Goal: Contribute content: Add original content to the website for others to see

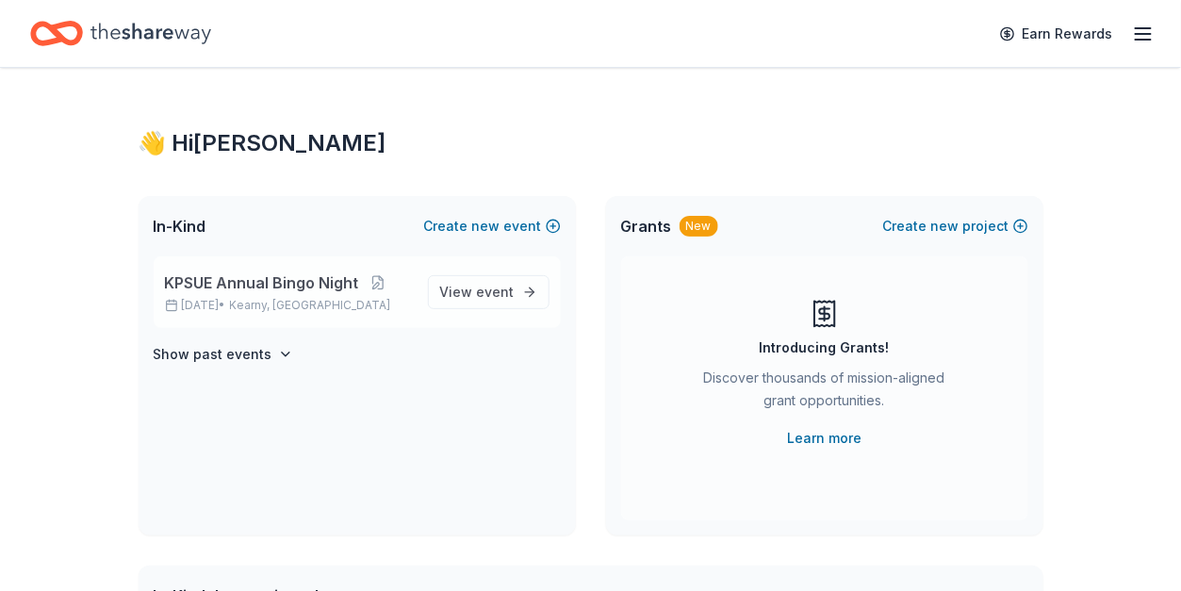
click at [240, 306] on p "[DATE] • [GEOGRAPHIC_DATA], [GEOGRAPHIC_DATA]" at bounding box center [289, 305] width 248 height 15
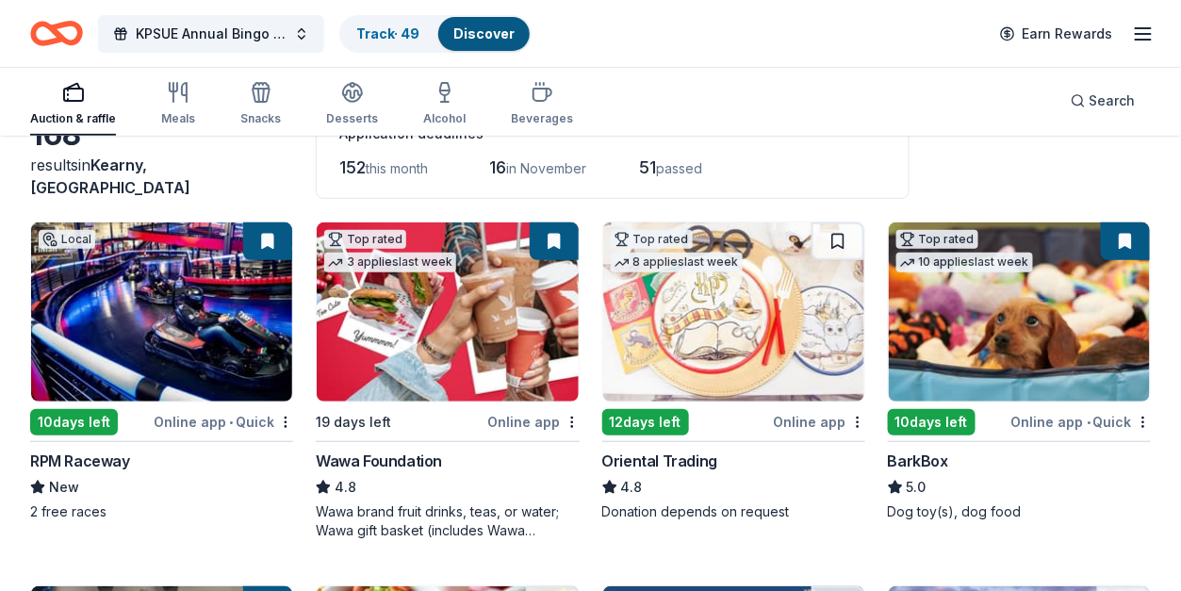
scroll to position [251, 0]
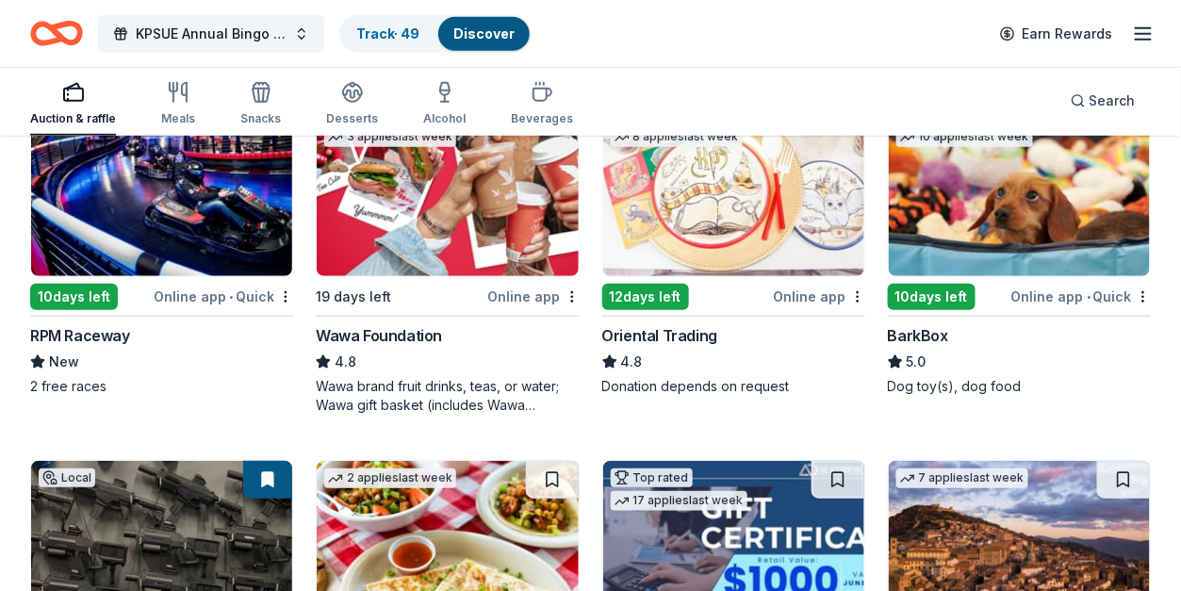
click at [229, 239] on img at bounding box center [161, 186] width 261 height 179
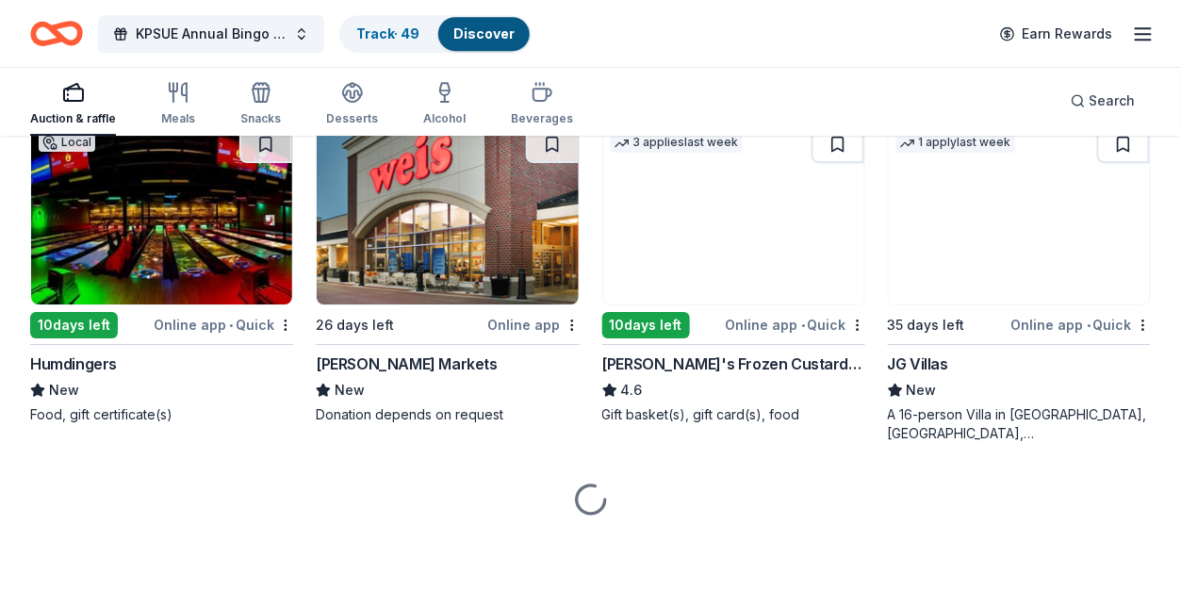
scroll to position [1301, 0]
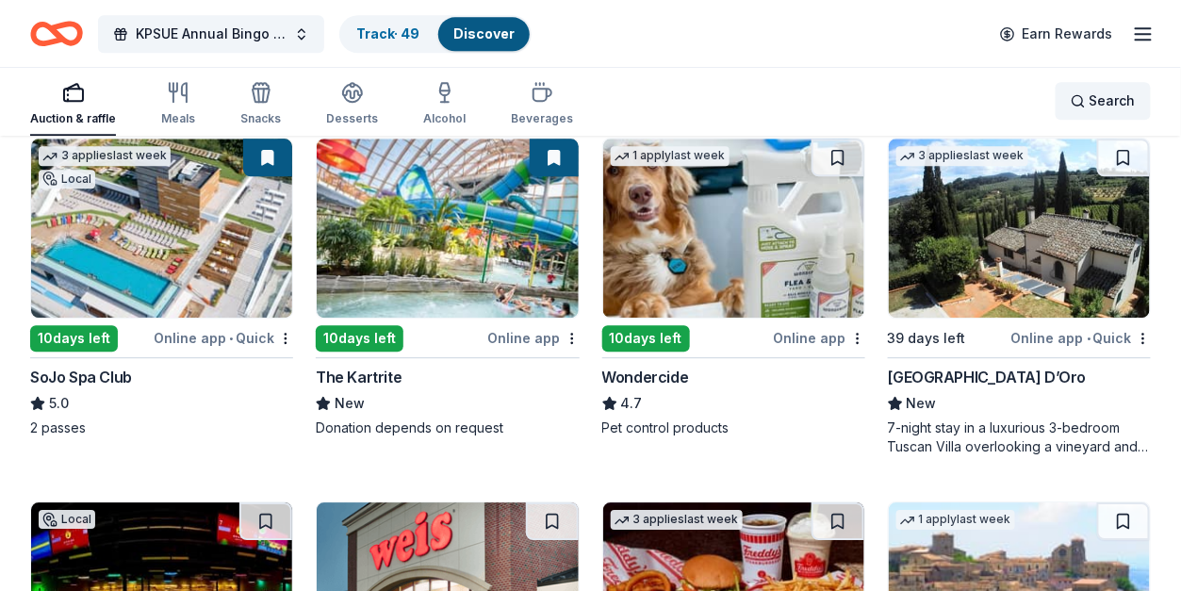
click at [1080, 95] on div "Search" at bounding box center [1103, 101] width 65 height 23
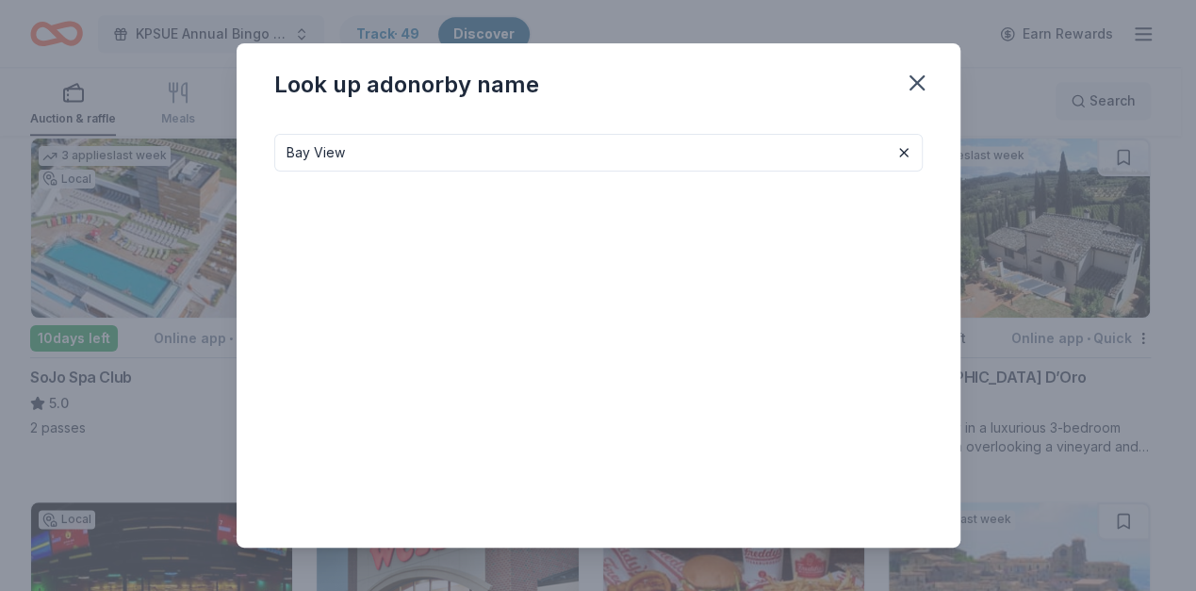
type input "Bay View"
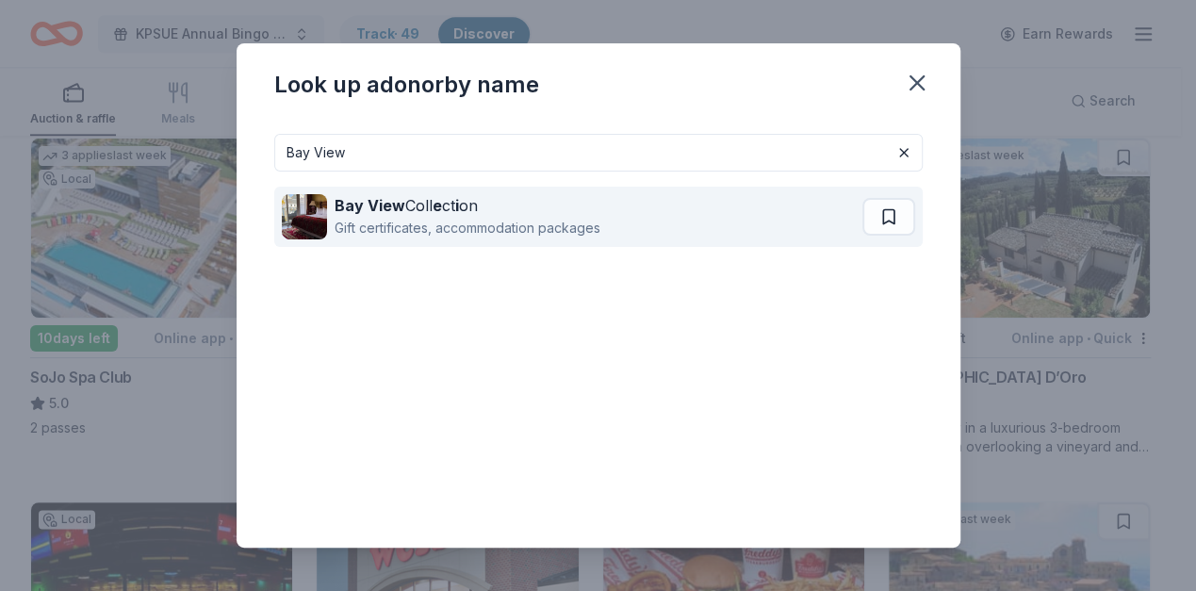
click at [439, 208] on strong "e" at bounding box center [437, 205] width 9 height 19
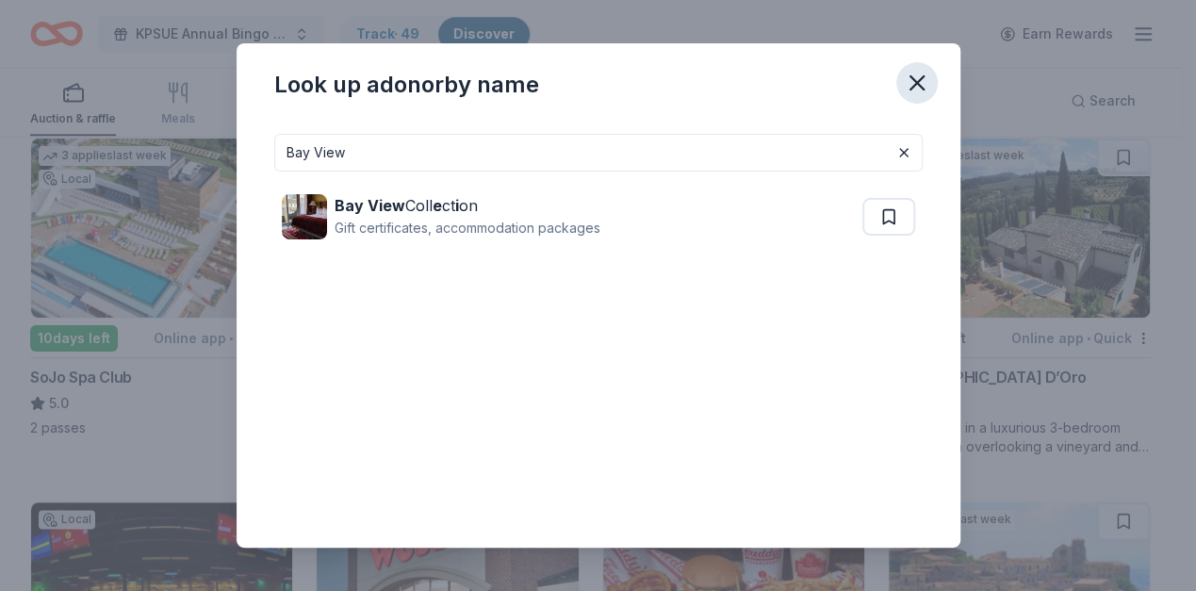
click at [910, 71] on icon "button" at bounding box center [917, 83] width 26 height 26
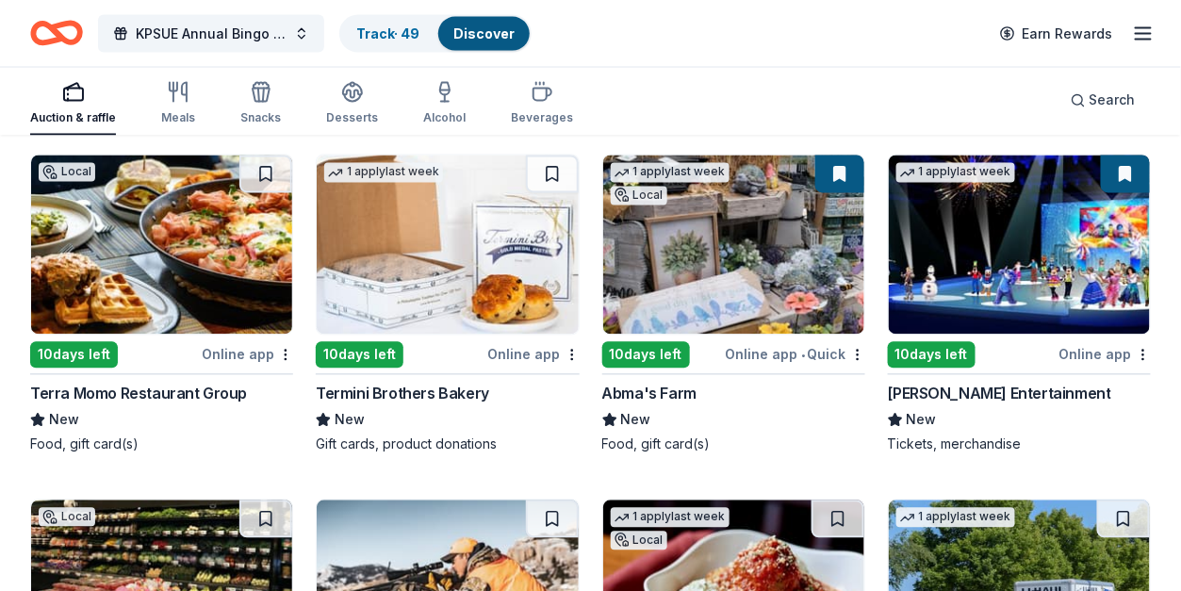
scroll to position [6936, 0]
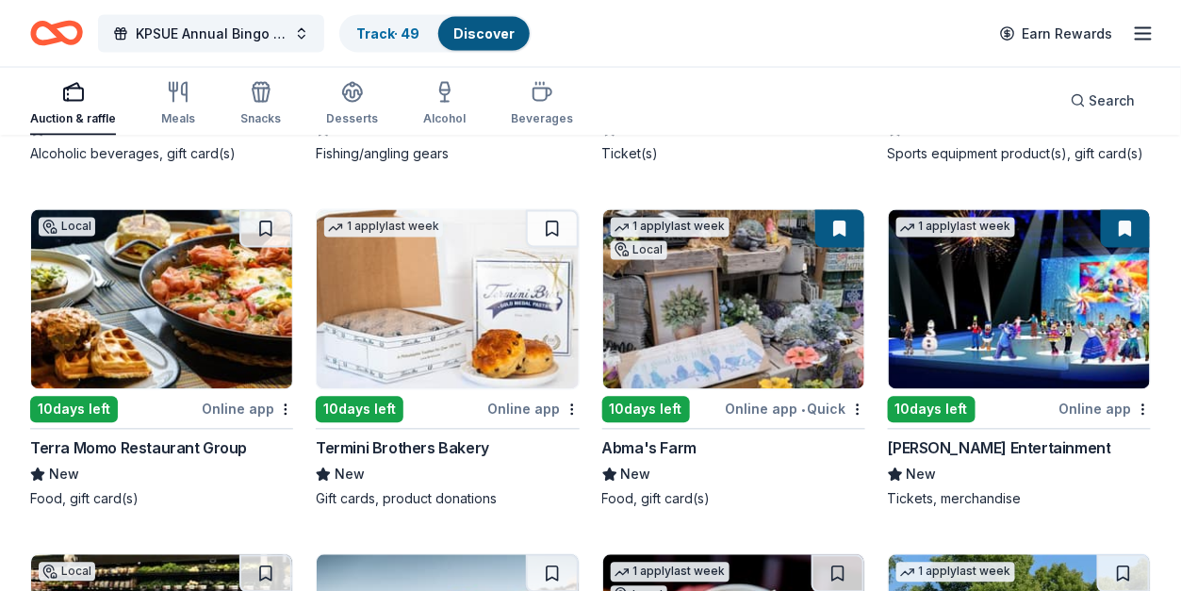
click at [1109, 210] on button at bounding box center [1125, 229] width 49 height 38
click at [1132, 221] on button at bounding box center [1125, 229] width 49 height 38
click at [1021, 315] on img at bounding box center [1019, 299] width 261 height 179
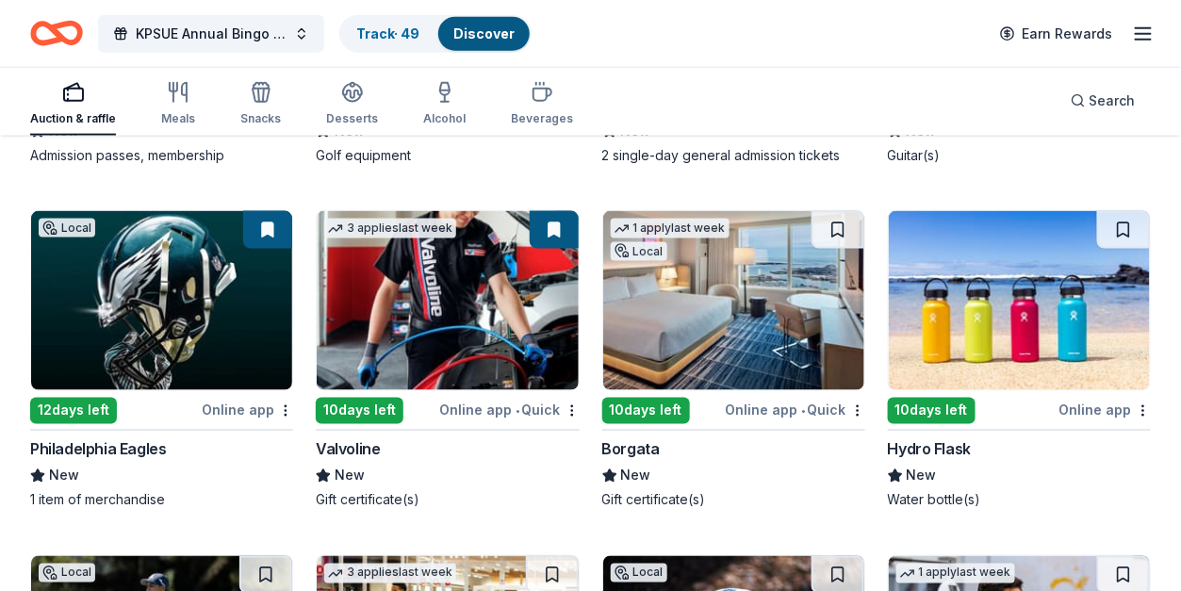
scroll to position [8302, 0]
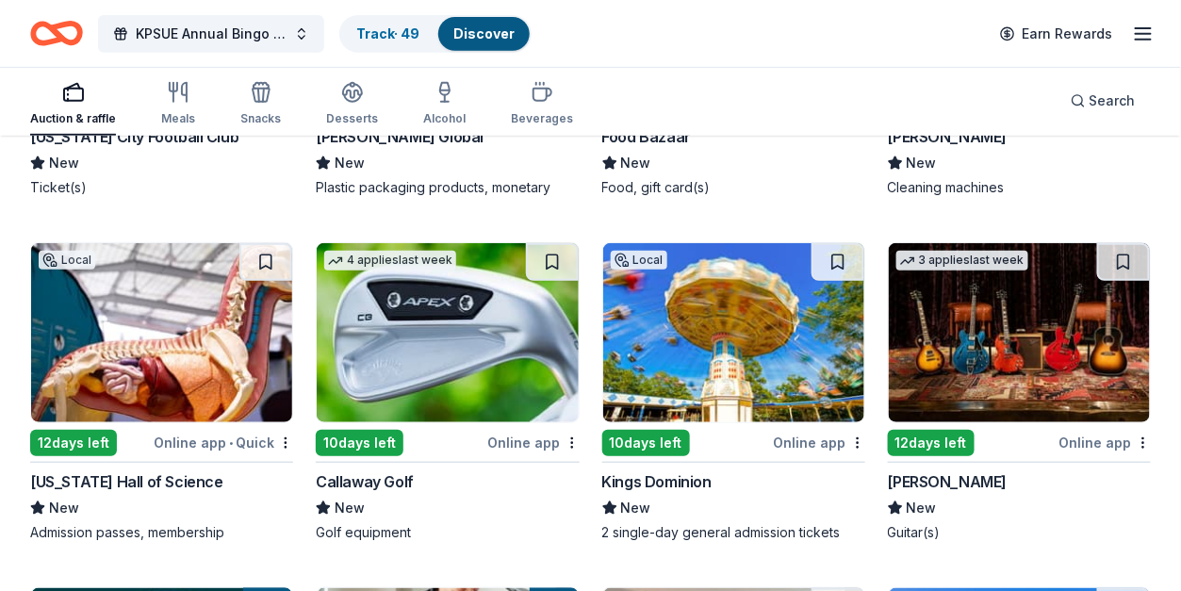
click at [252, 251] on button at bounding box center [265, 262] width 53 height 38
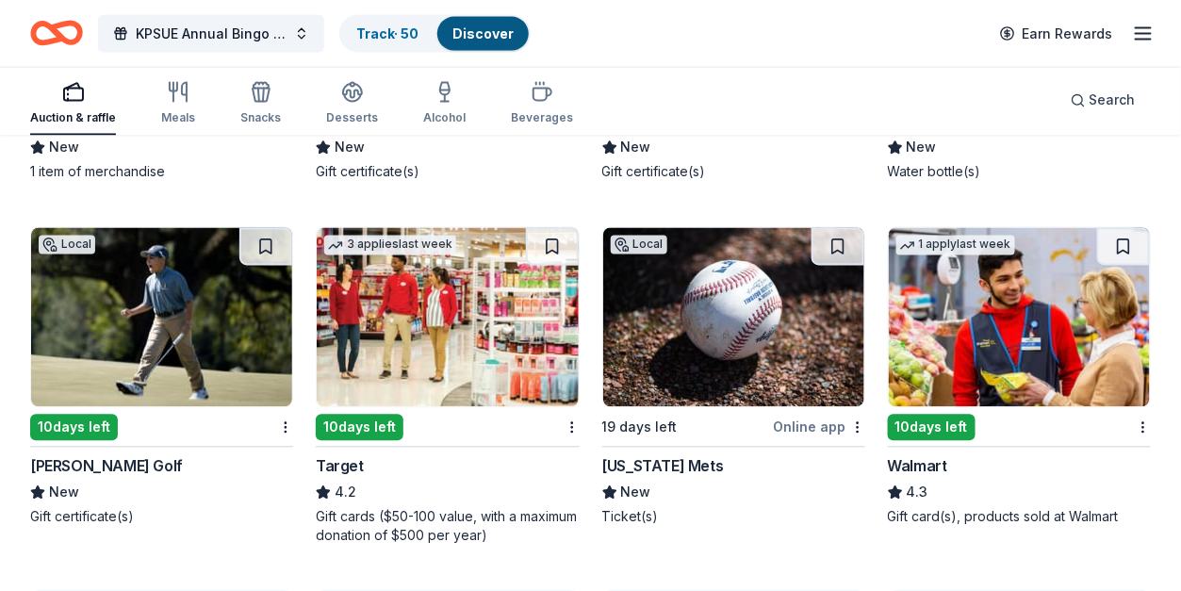
scroll to position [9056, 0]
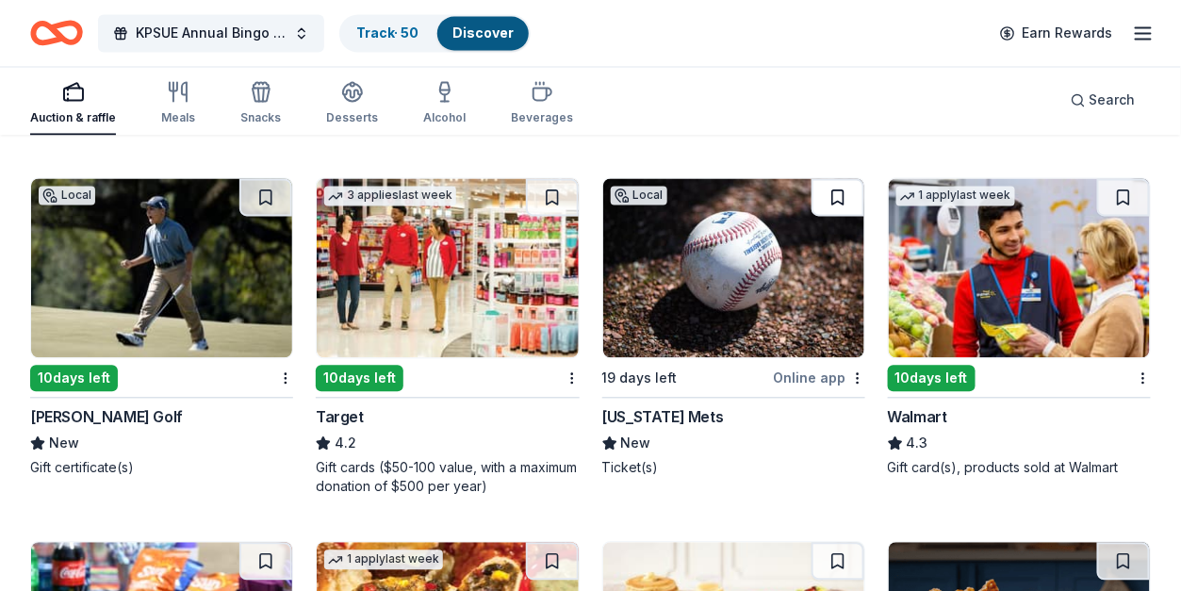
click at [839, 188] on button at bounding box center [837, 198] width 53 height 38
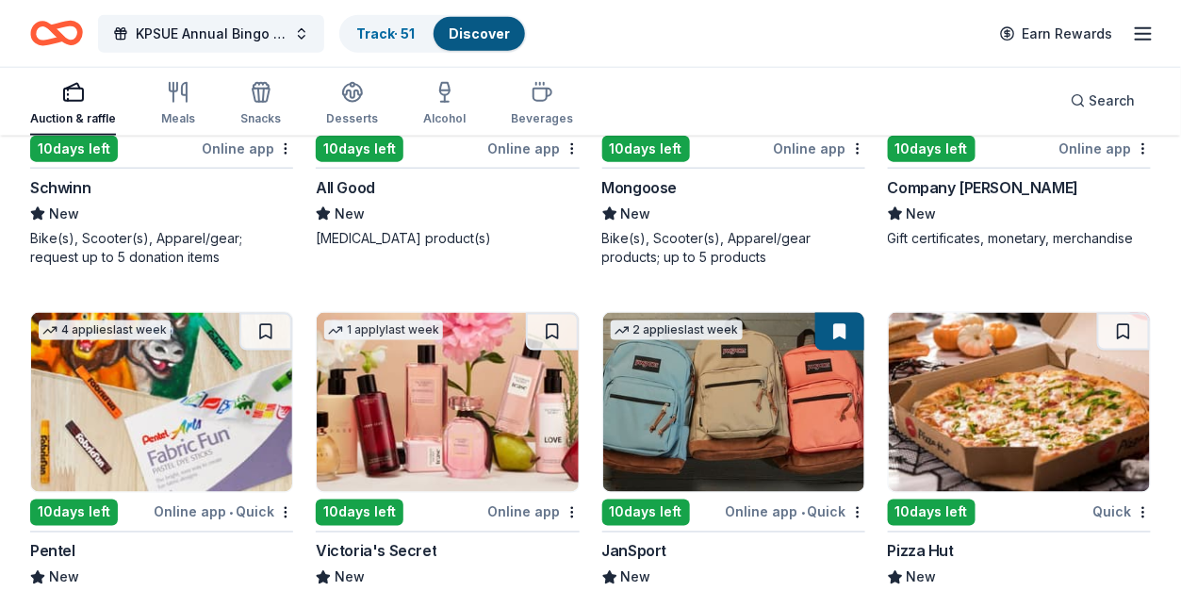
scroll to position [10752, 0]
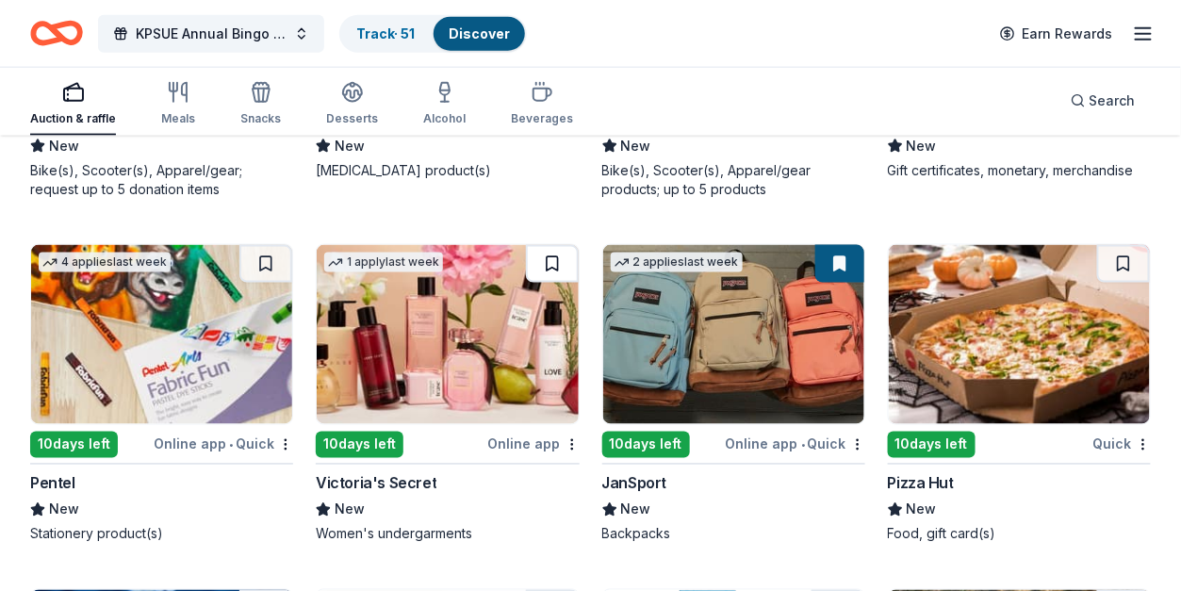
click at [550, 251] on button at bounding box center [552, 264] width 53 height 38
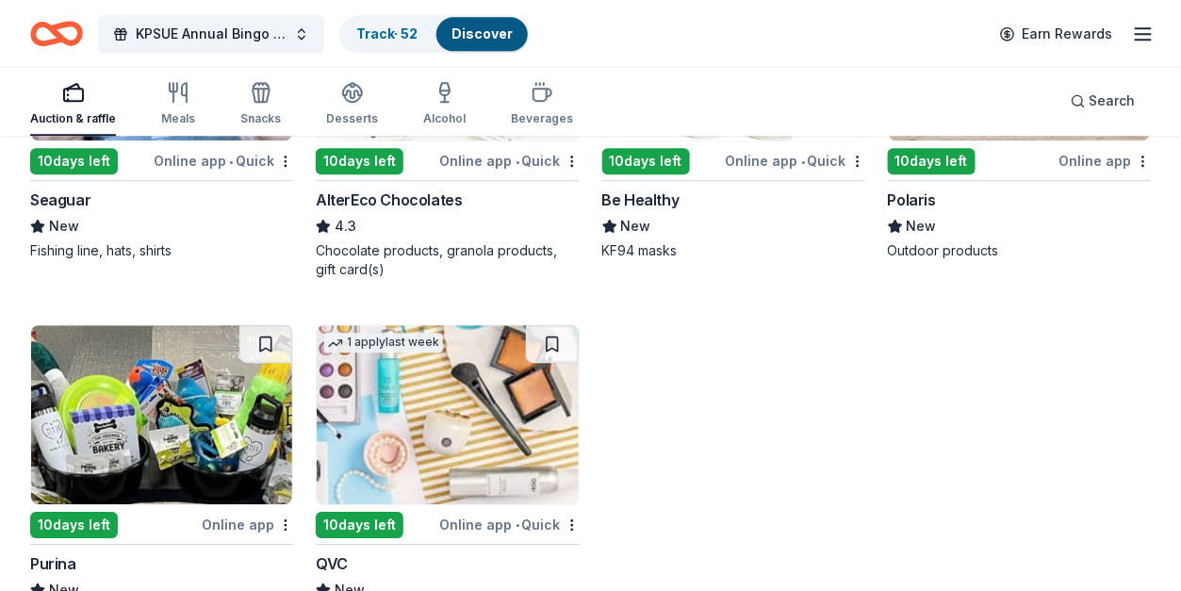
scroll to position [11554, 0]
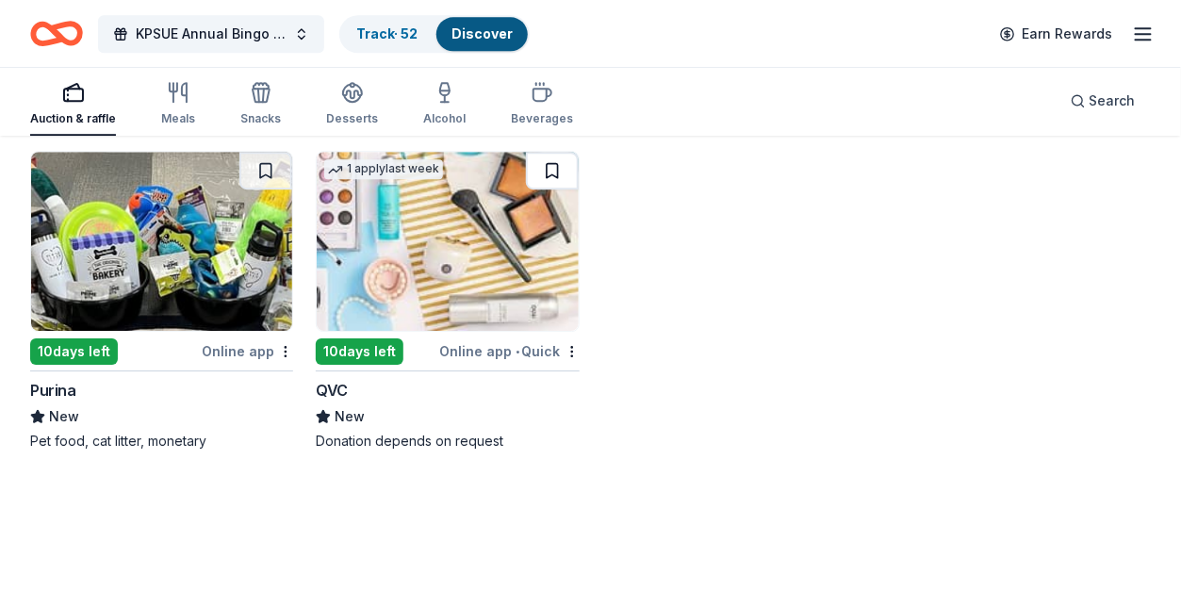
click at [548, 165] on button at bounding box center [552, 171] width 53 height 38
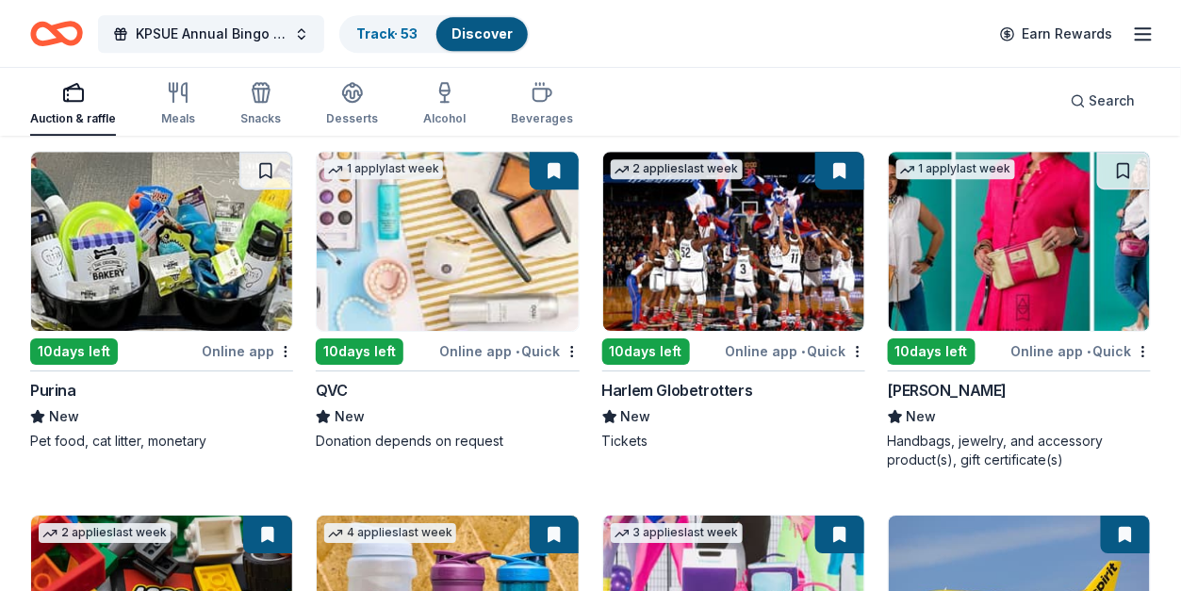
click at [761, 228] on img at bounding box center [733, 241] width 261 height 179
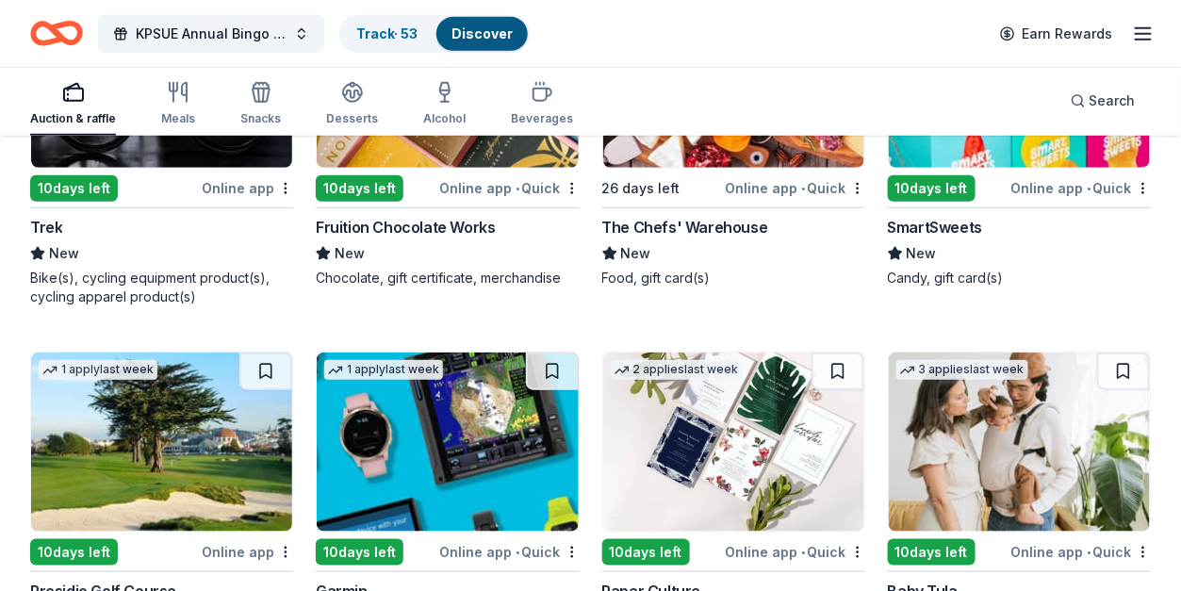
scroll to position [12550, 0]
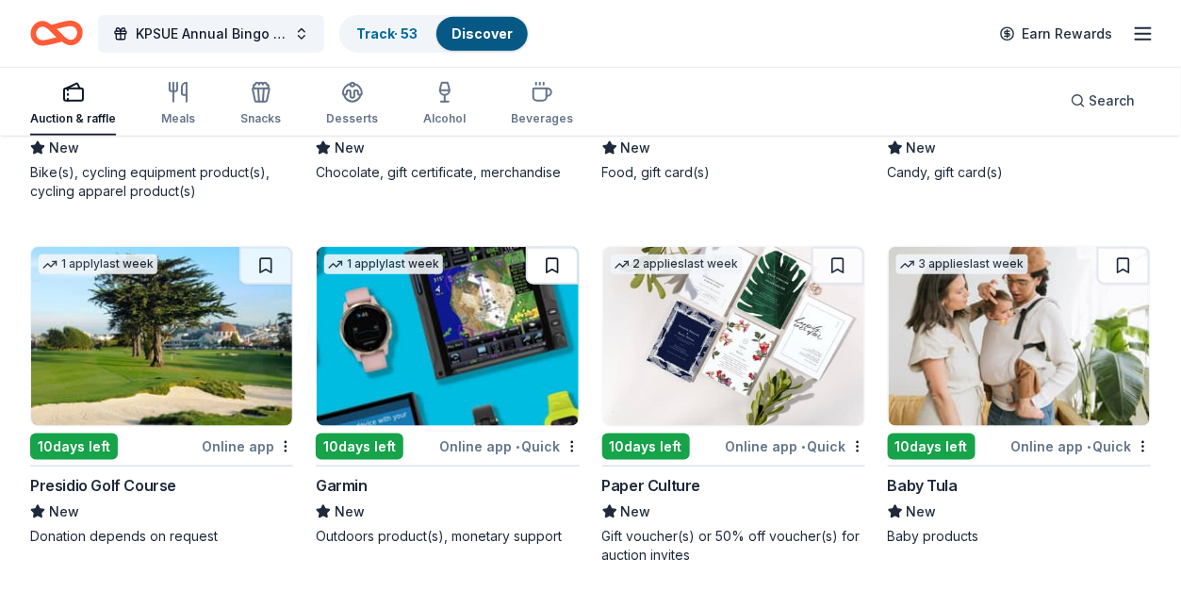
click at [545, 247] on button at bounding box center [552, 266] width 53 height 38
click at [839, 252] on button at bounding box center [837, 266] width 53 height 38
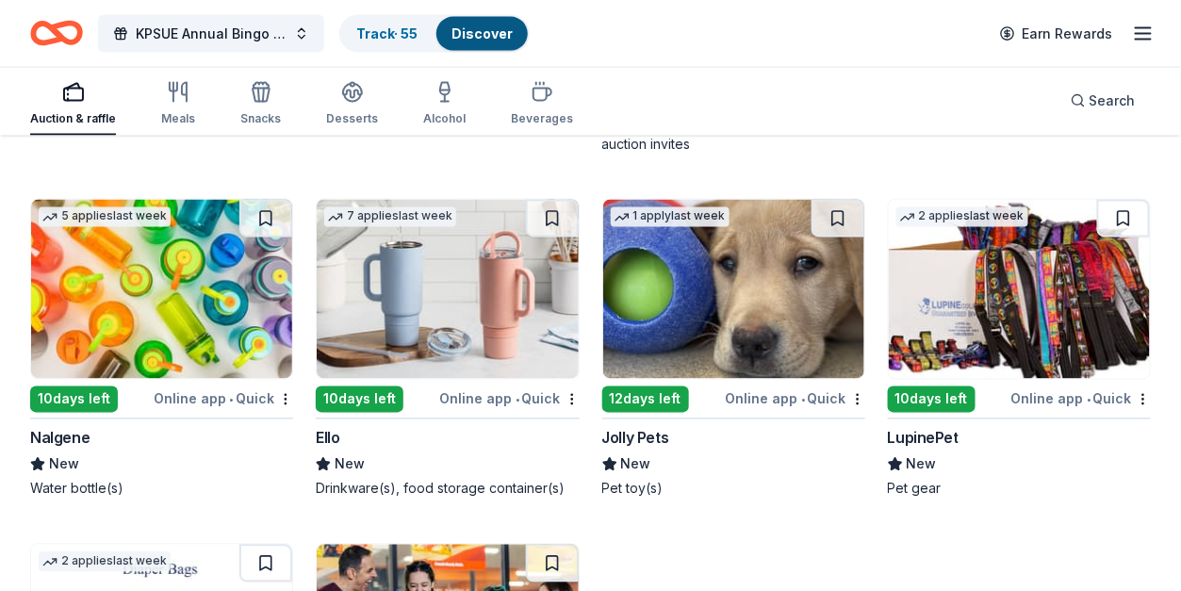
scroll to position [12927, 0]
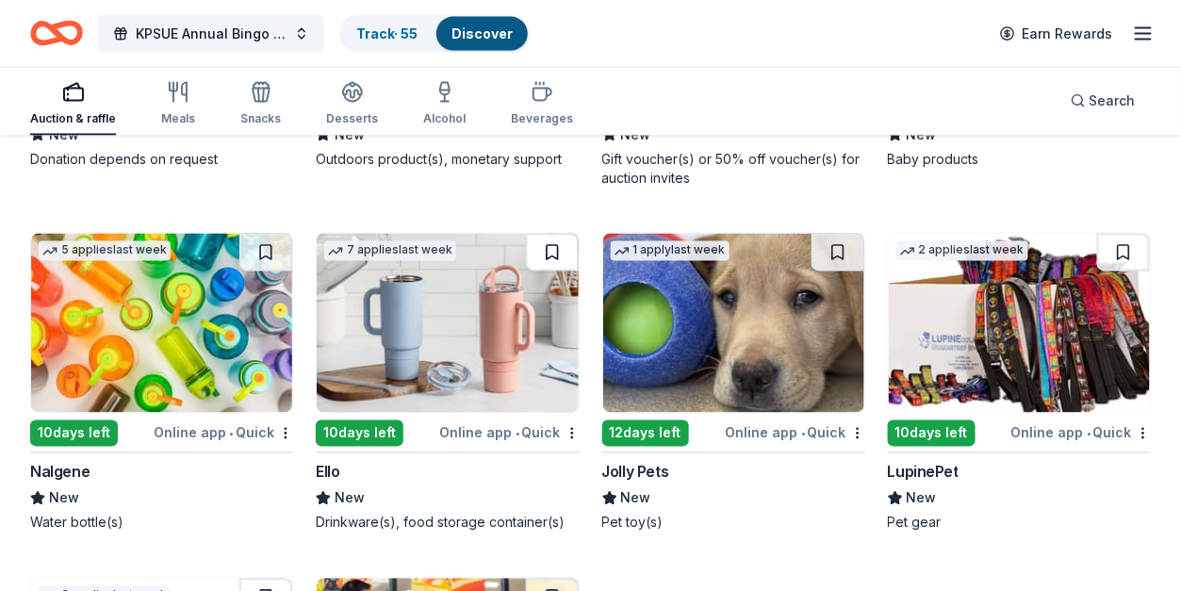
click at [552, 243] on button at bounding box center [552, 253] width 53 height 38
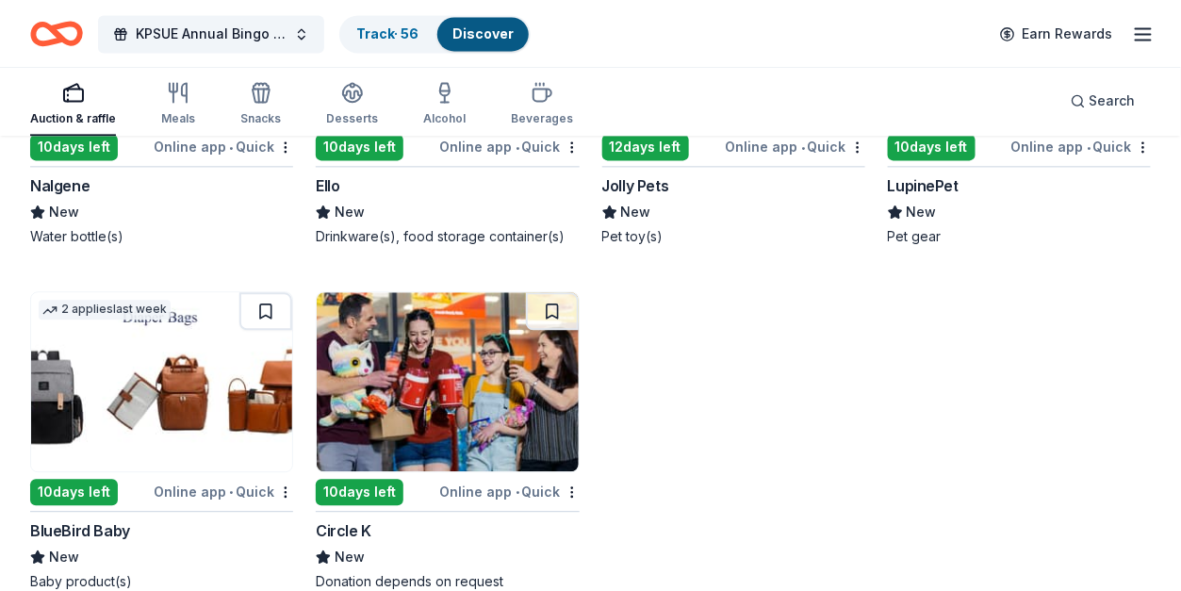
scroll to position [13304, 0]
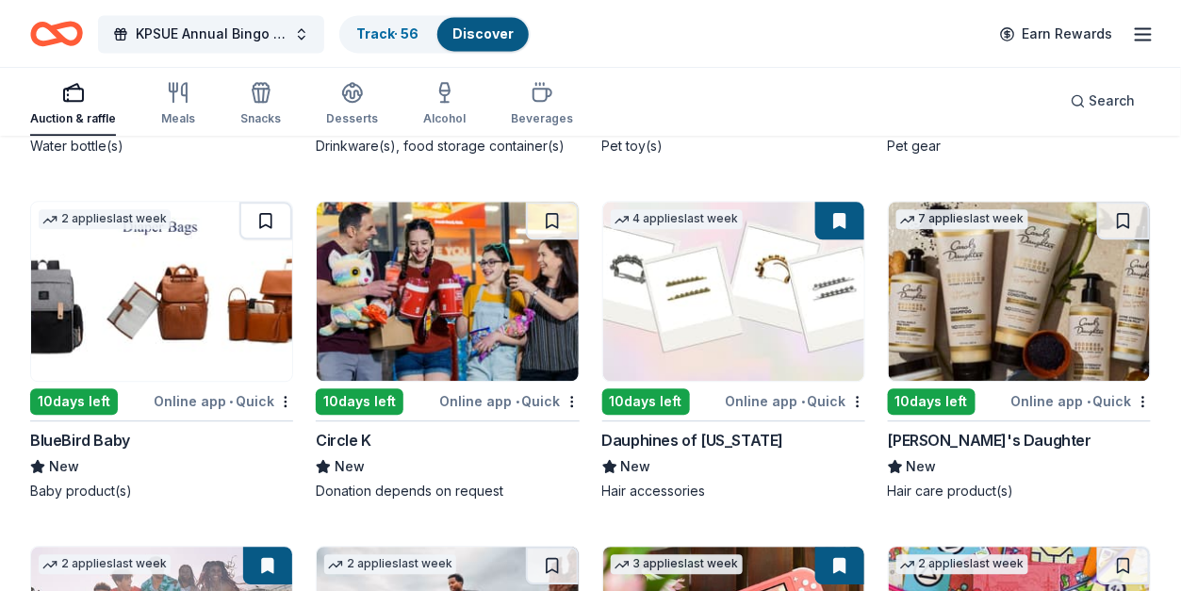
click at [253, 209] on button at bounding box center [265, 221] width 53 height 38
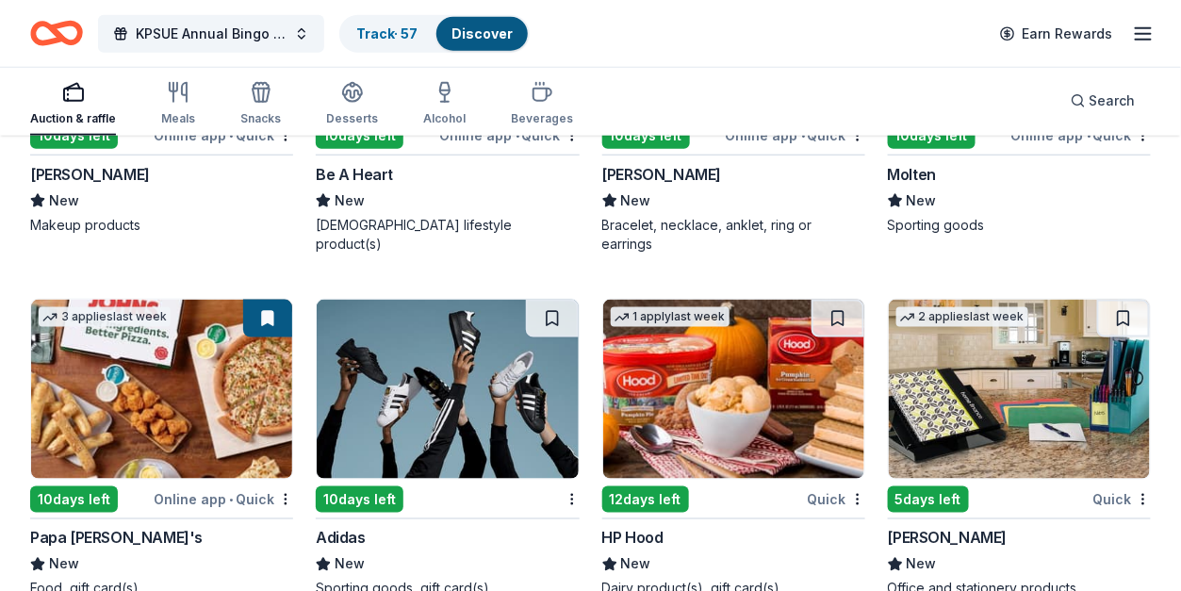
scroll to position [14656, 0]
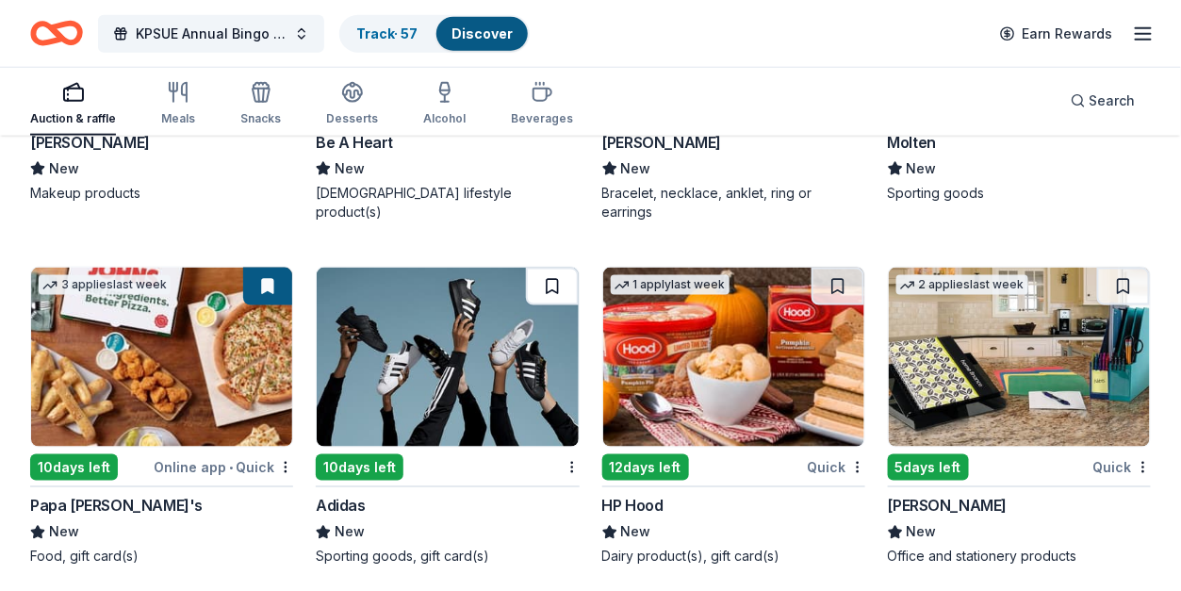
click at [560, 270] on button at bounding box center [552, 287] width 53 height 38
click at [1124, 268] on button at bounding box center [1123, 287] width 53 height 38
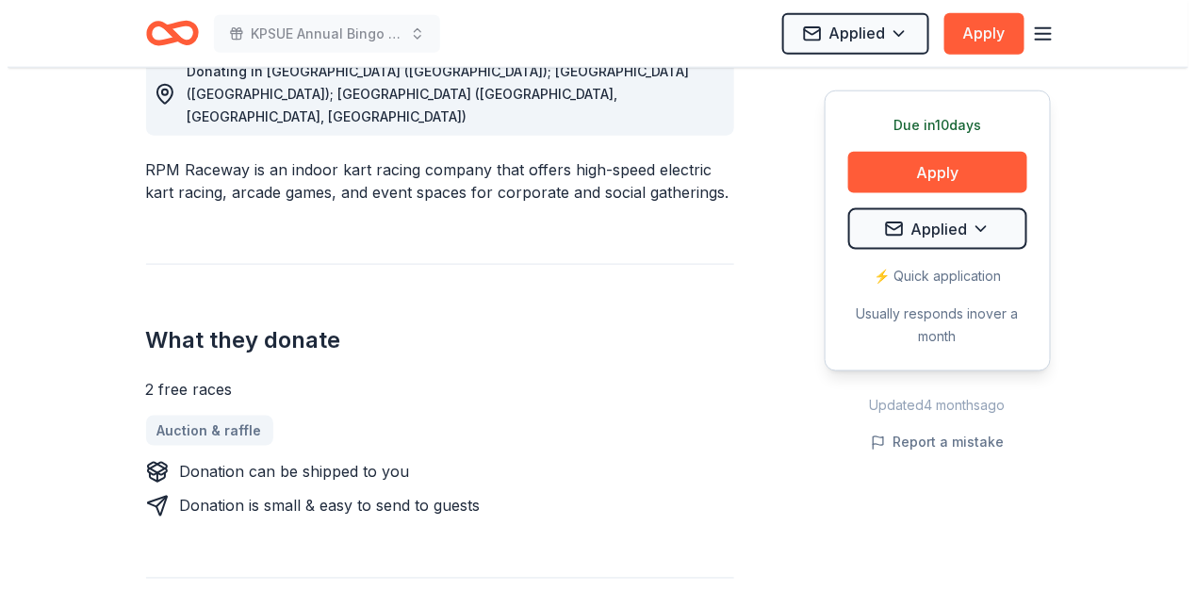
scroll to position [879, 0]
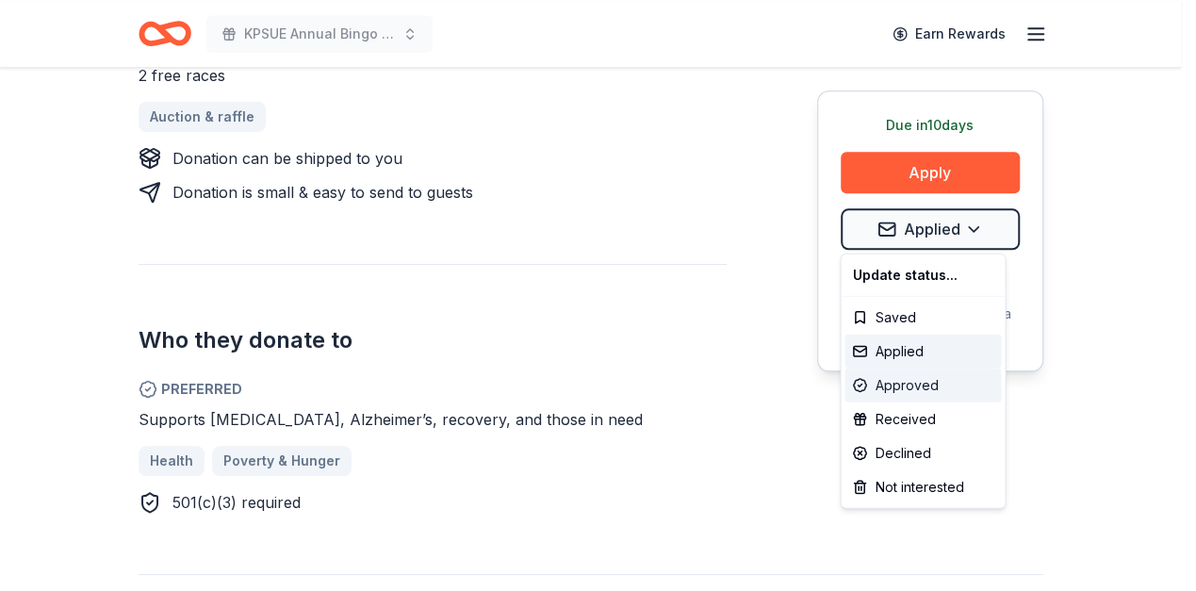
click at [876, 379] on div "Approved" at bounding box center [922, 385] width 156 height 34
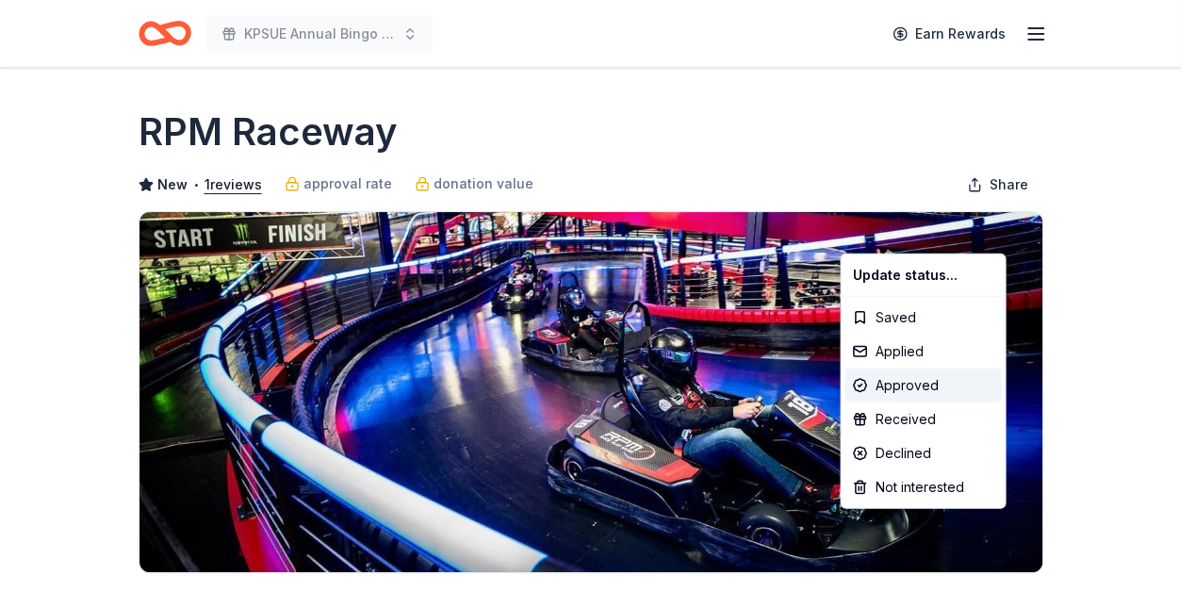
scroll to position [0, 0]
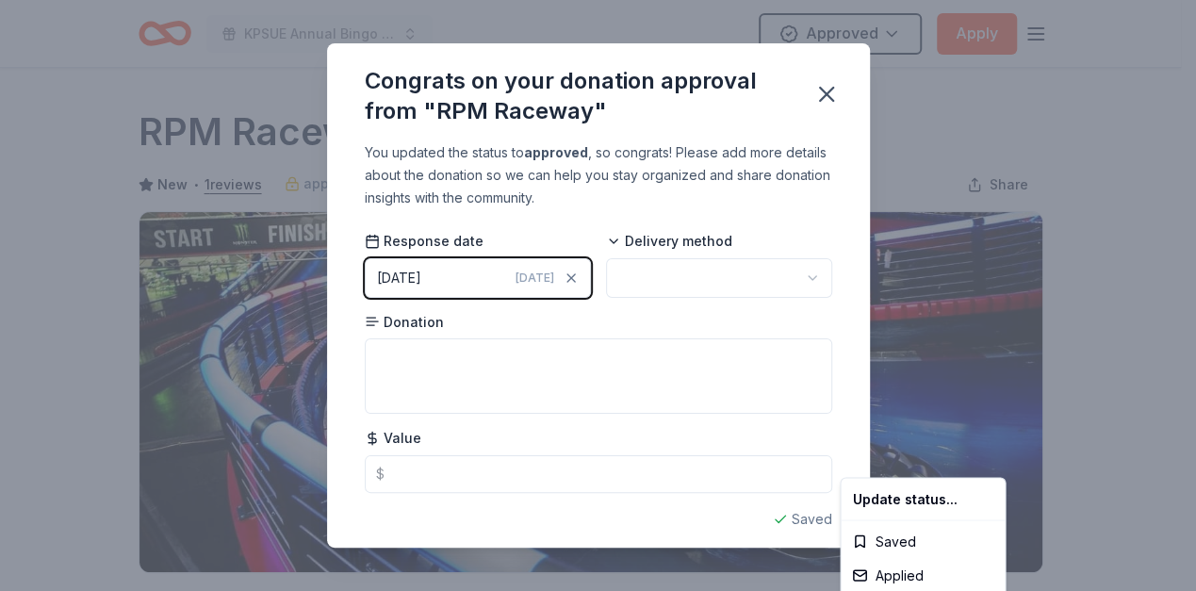
click at [640, 260] on html "KPSUE Annual Bingo Night Approved Apply Due in 10 days Share RPM Raceway New • …" at bounding box center [598, 295] width 1196 height 591
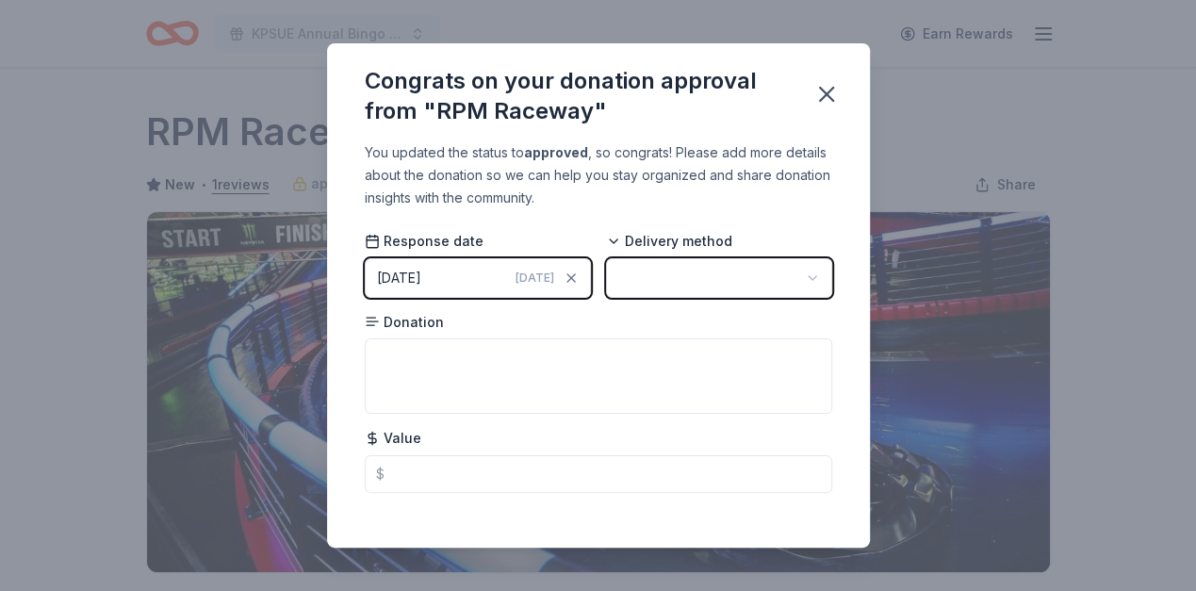
click at [637, 271] on html "KPSUE Annual Bingo Night Earn Rewards Due in 10 days Share RPM Raceway New • 1 …" at bounding box center [598, 295] width 1196 height 591
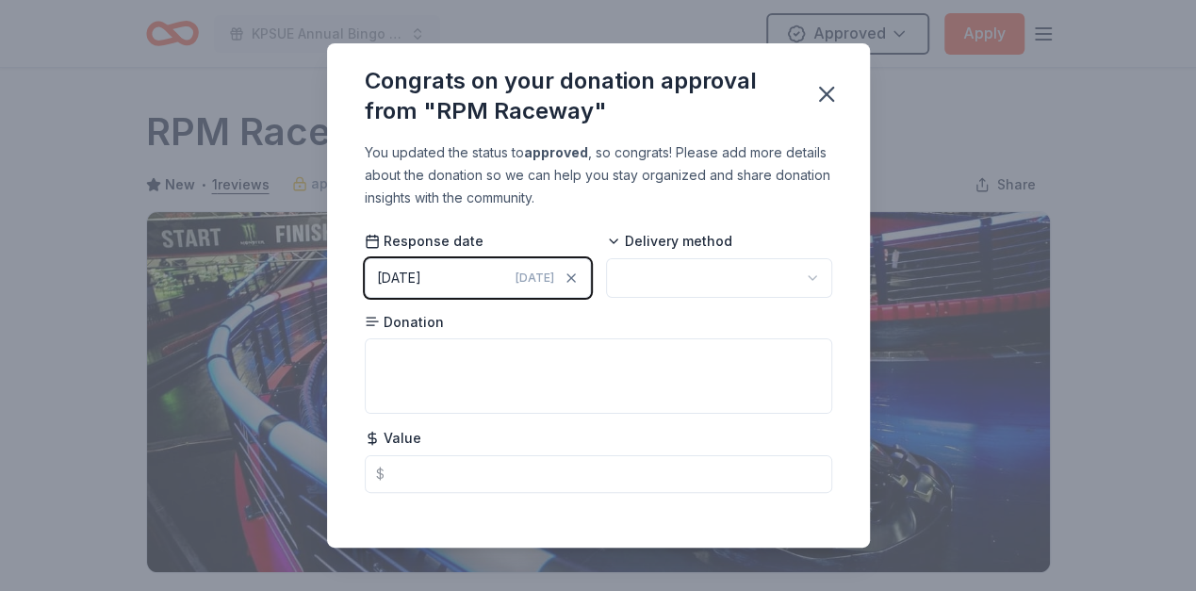
click at [637, 271] on html "KPSUE Annual Bingo Night Approved Apply Due in 10 days Share RPM Raceway New • …" at bounding box center [598, 295] width 1196 height 591
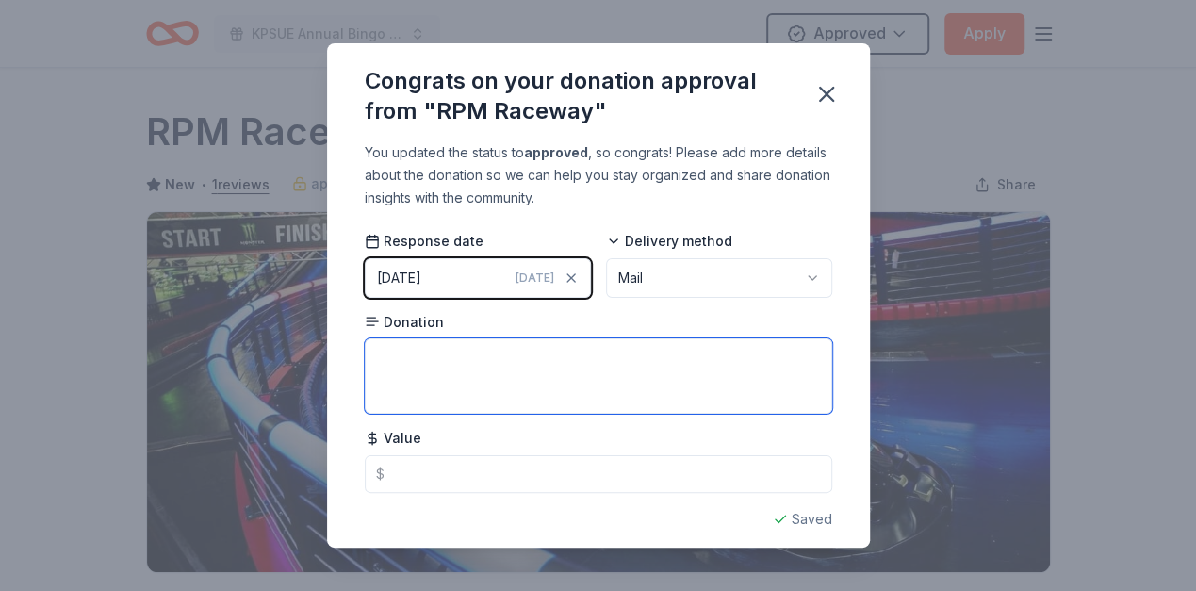
click at [487, 361] on textarea at bounding box center [598, 375] width 467 height 75
type textarea "Donation is in the mail for 2 passes"
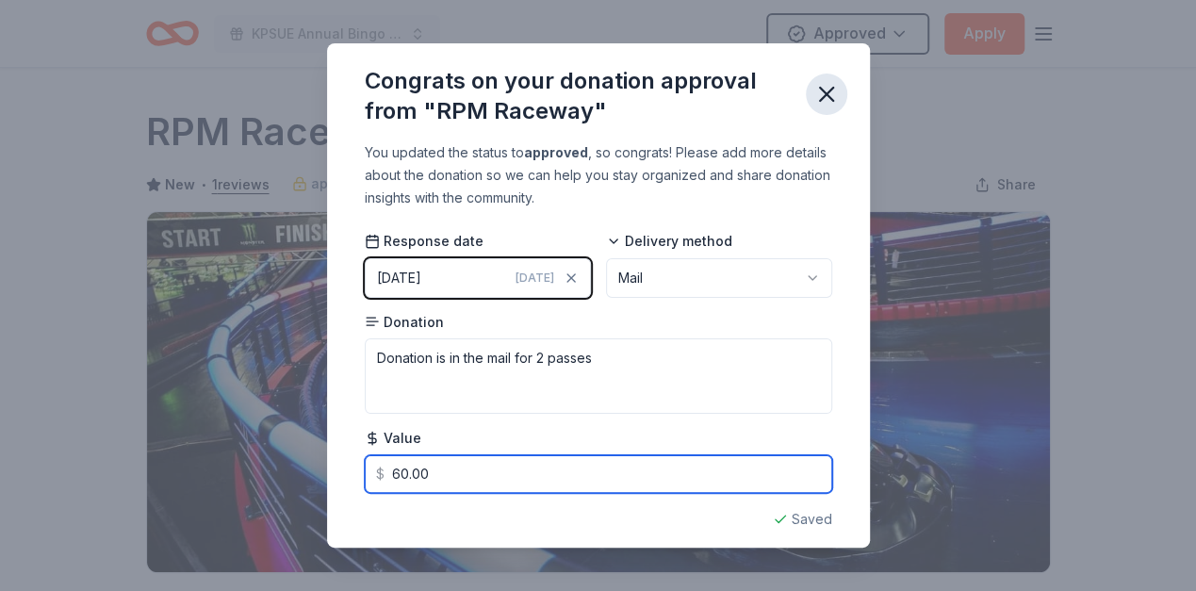
type input "60.00"
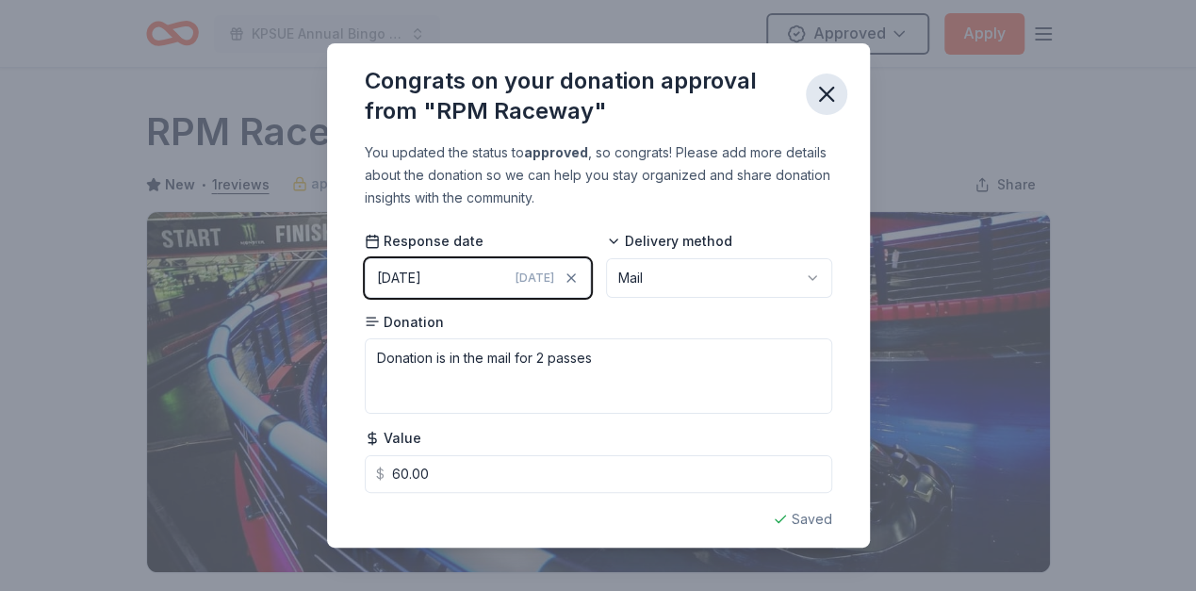
click at [824, 90] on icon "button" at bounding box center [826, 94] width 26 height 26
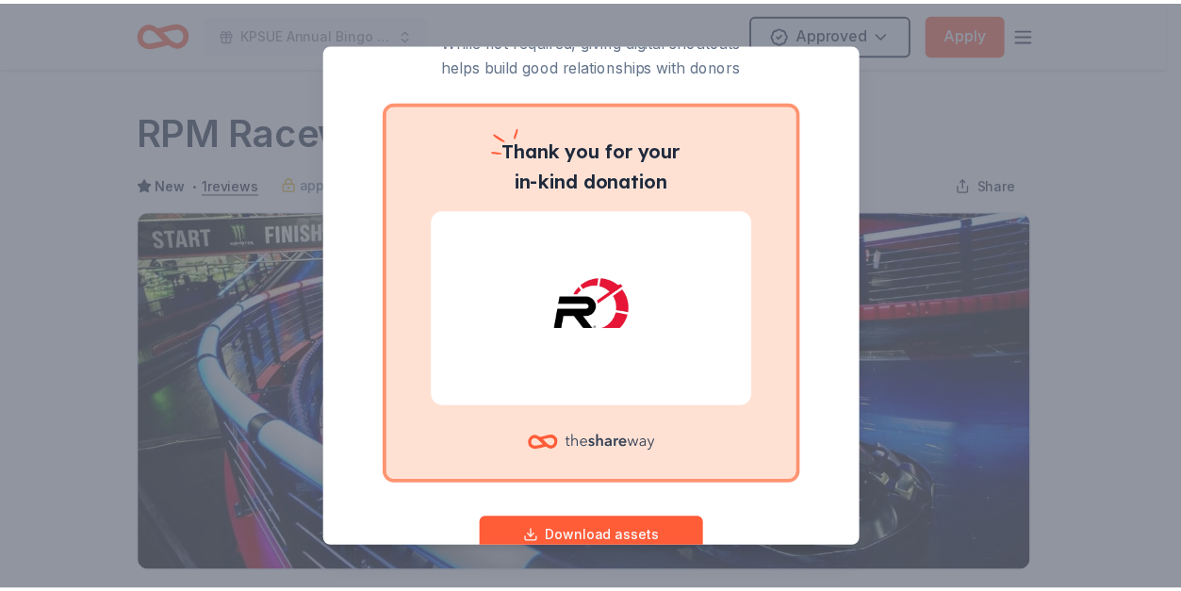
scroll to position [139, 0]
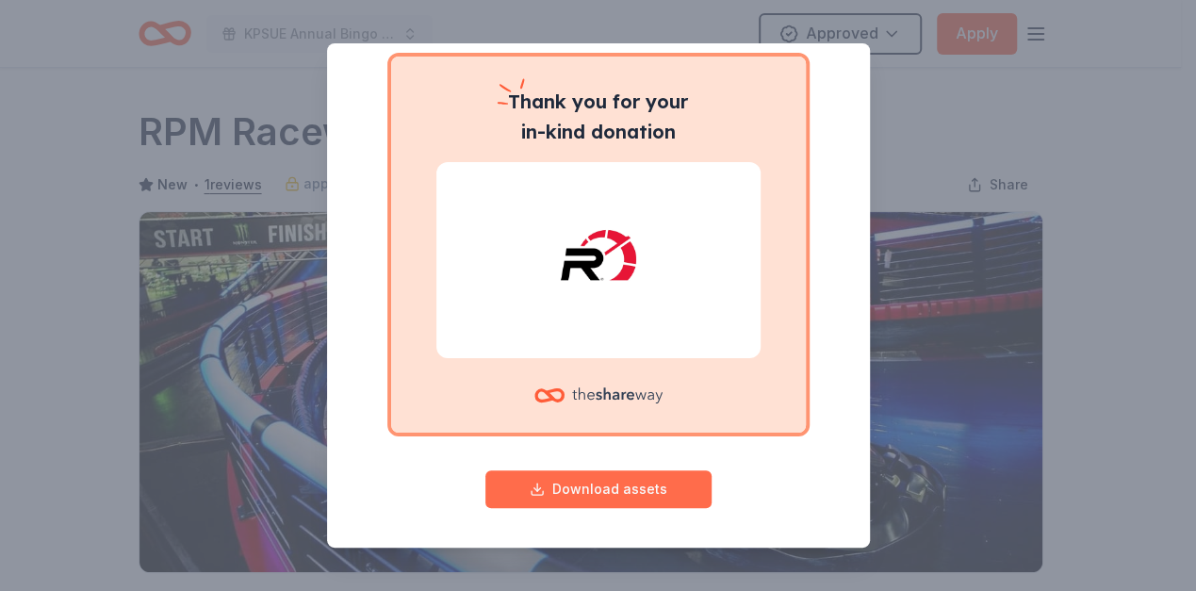
click at [597, 483] on button "Download assets" at bounding box center [598, 489] width 226 height 38
click at [1037, 338] on div "Give your donor a shoutout! While not required, giving digital shoutouts helps …" at bounding box center [598, 295] width 1196 height 591
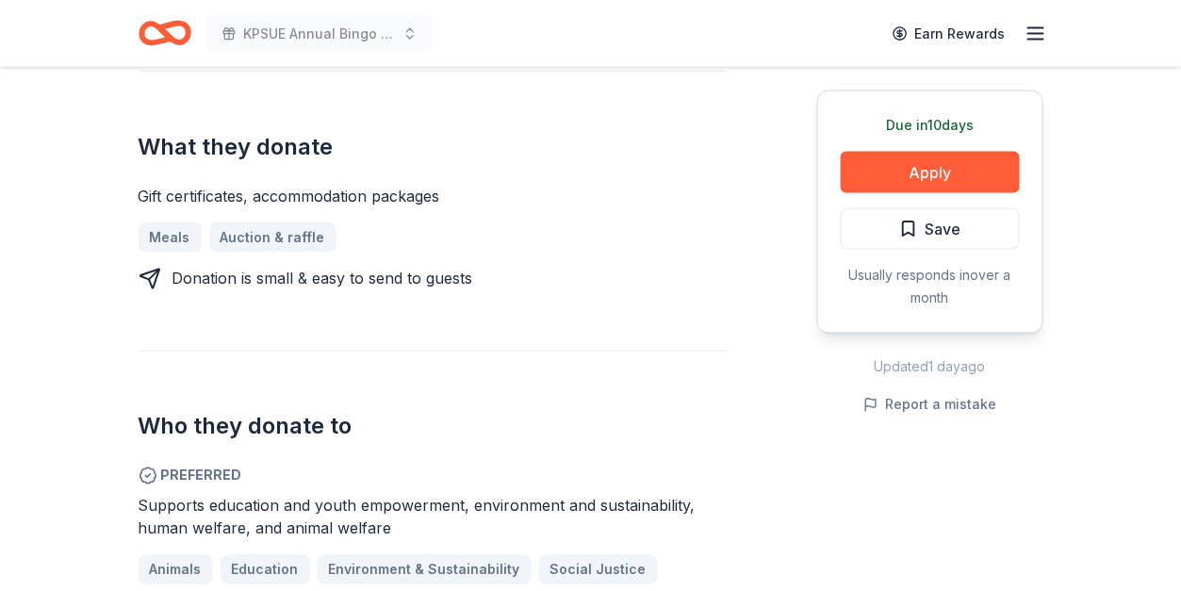
scroll to position [879, 0]
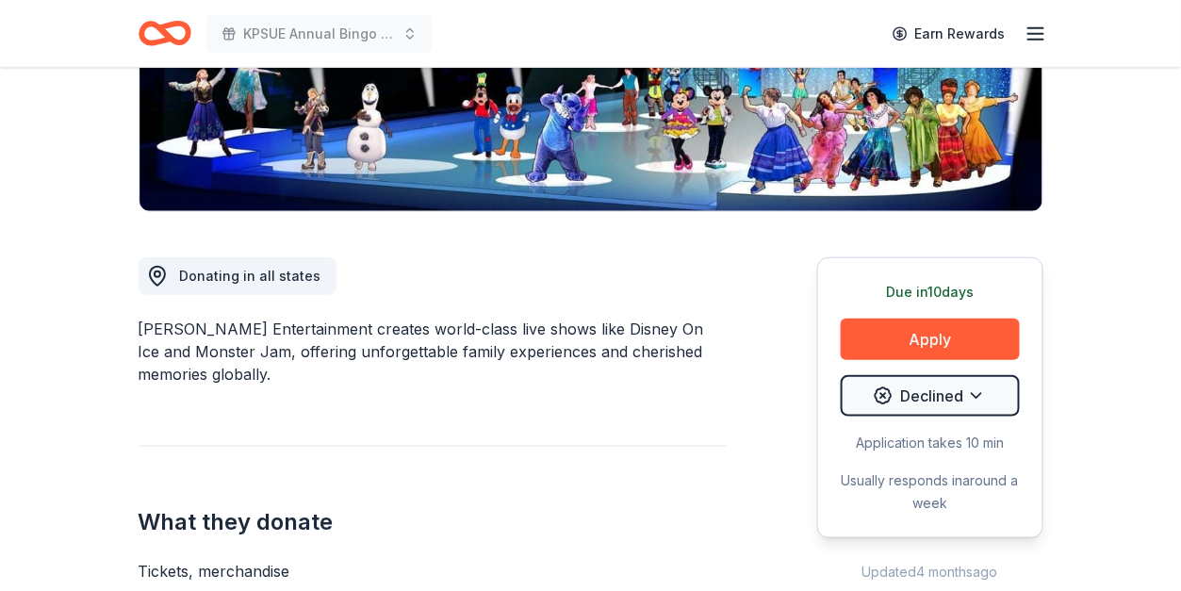
scroll to position [377, 0]
